Goal: Complete application form: Complete application form

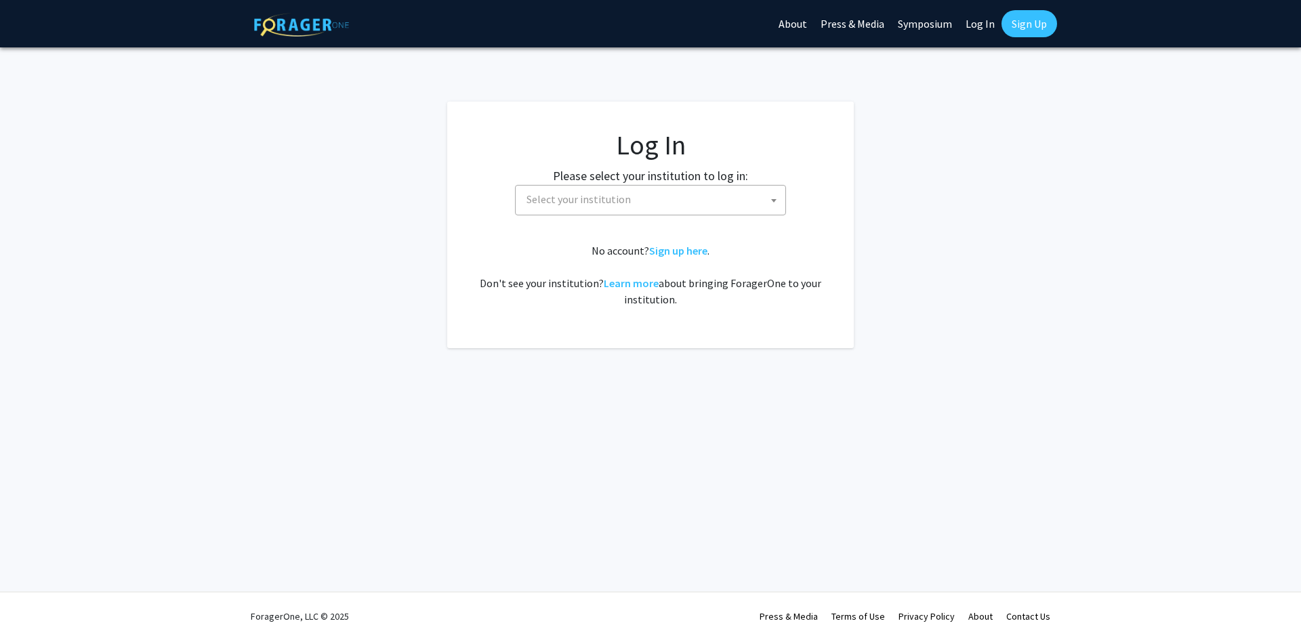
select select
click at [663, 205] on span "Select your institution" at bounding box center [653, 200] width 264 height 28
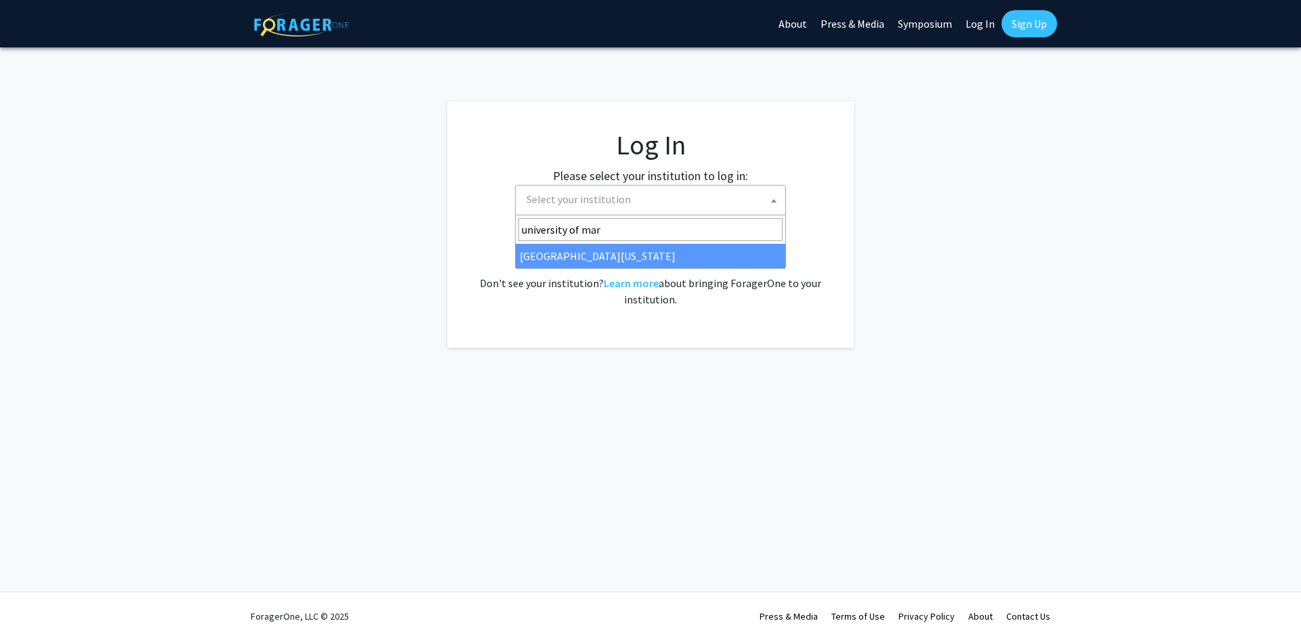
type input "university of mar"
select select "31"
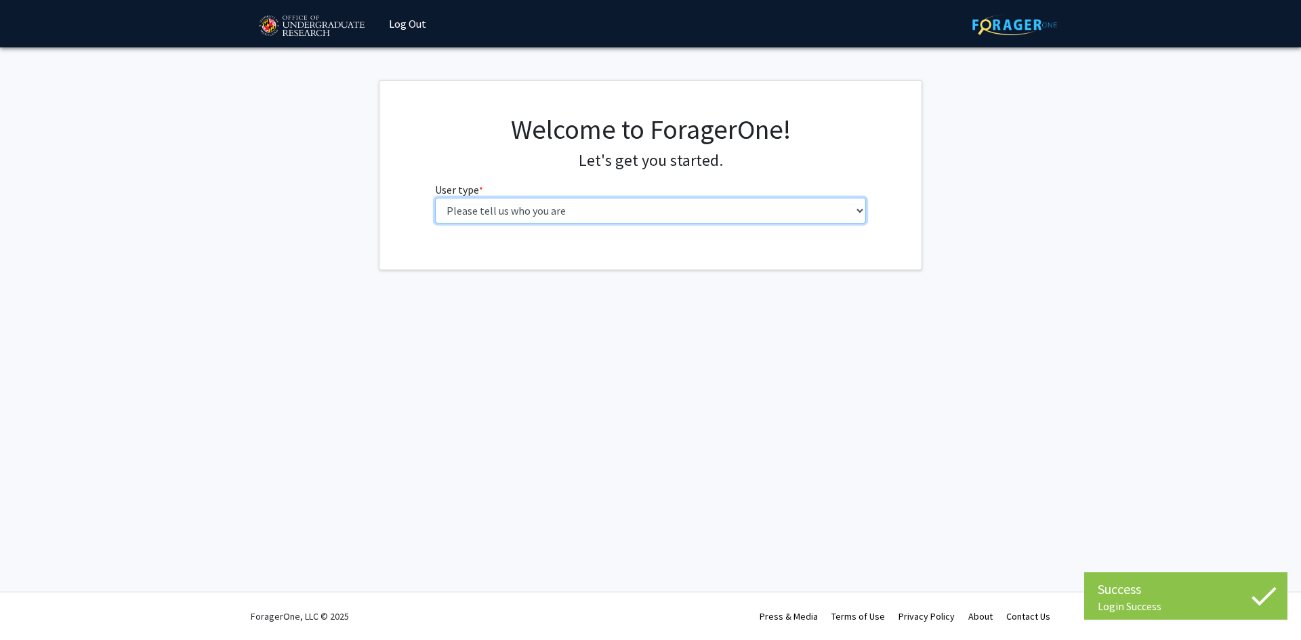
click at [616, 211] on select "Please tell us who you are Undergraduate Student Master's Student Doctoral Cand…" at bounding box center [650, 211] width 431 height 26
select select "1: undergrad"
click at [435, 198] on select "Please tell us who you are Undergraduate Student Master's Student Doctoral Cand…" at bounding box center [650, 211] width 431 height 26
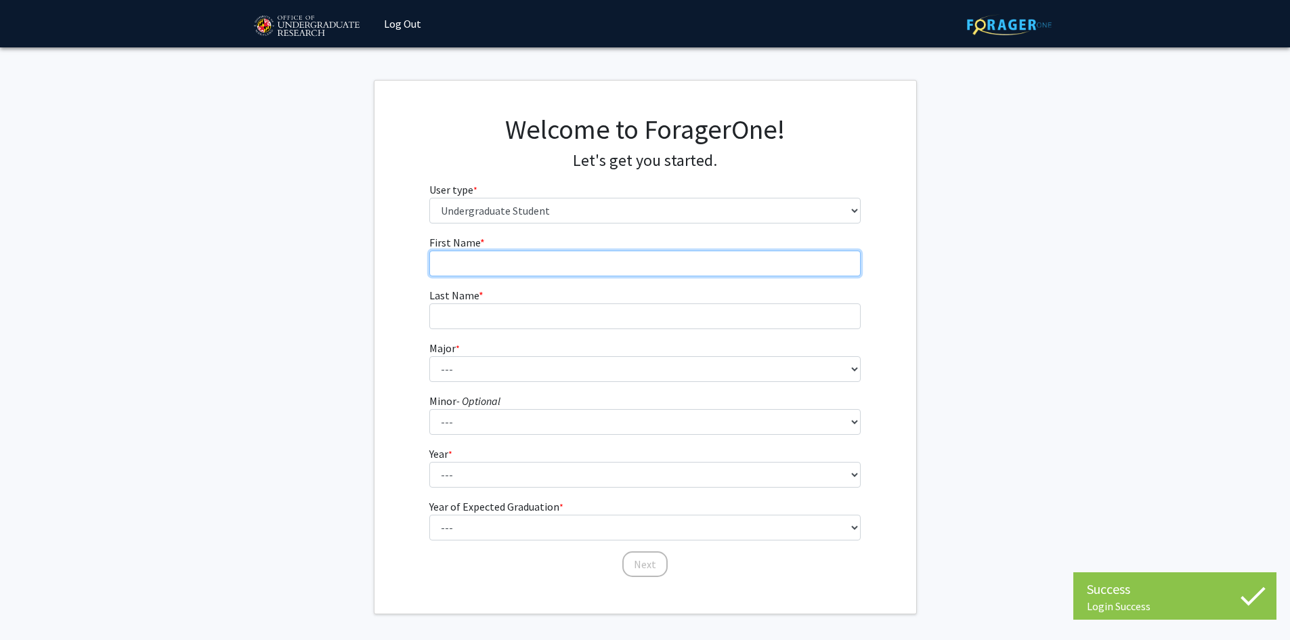
click at [618, 260] on input "First Name * required" at bounding box center [644, 264] width 431 height 26
